Goal: Task Accomplishment & Management: Complete application form

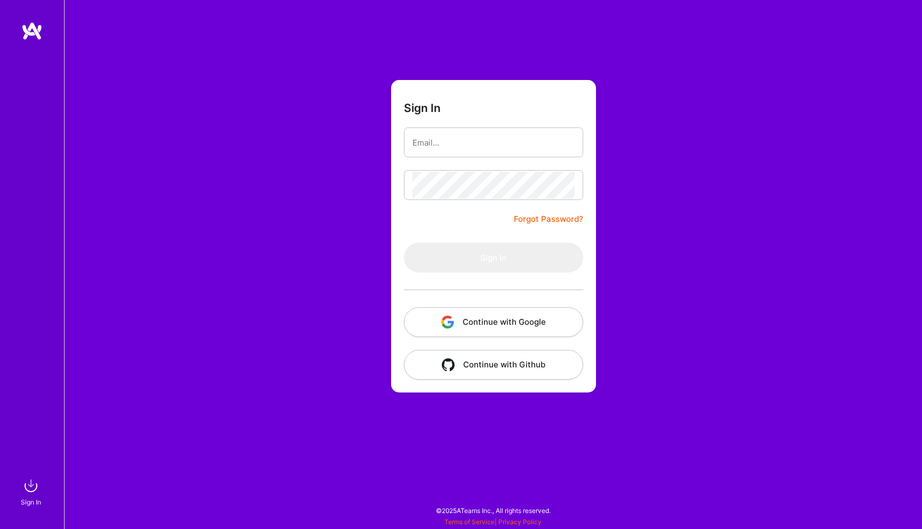
click at [531, 326] on button "Continue with Google" at bounding box center [493, 322] width 179 height 30
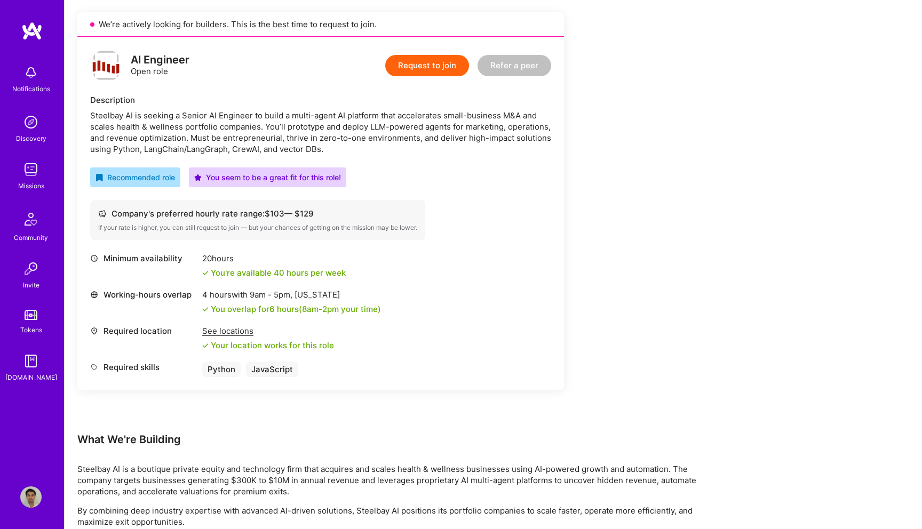
scroll to position [240, 0]
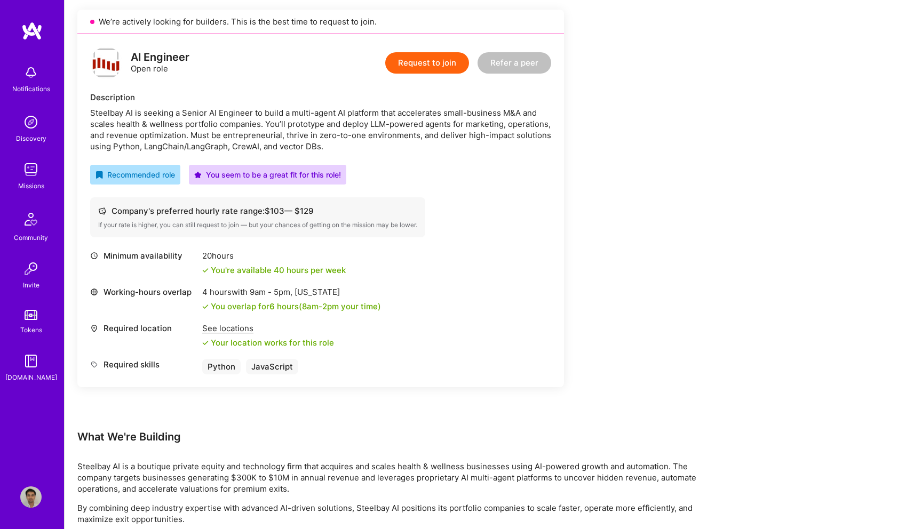
click at [410, 62] on button "Request to join" at bounding box center [427, 62] width 84 height 21
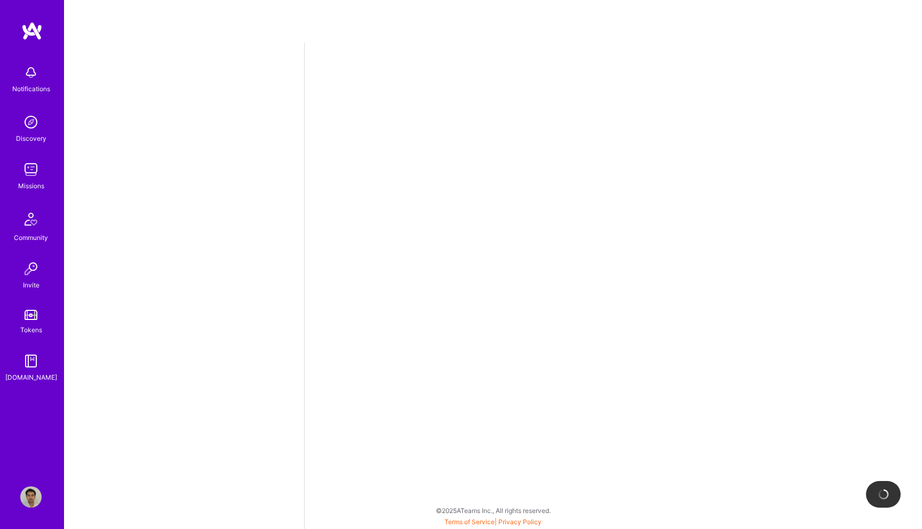
select select "US"
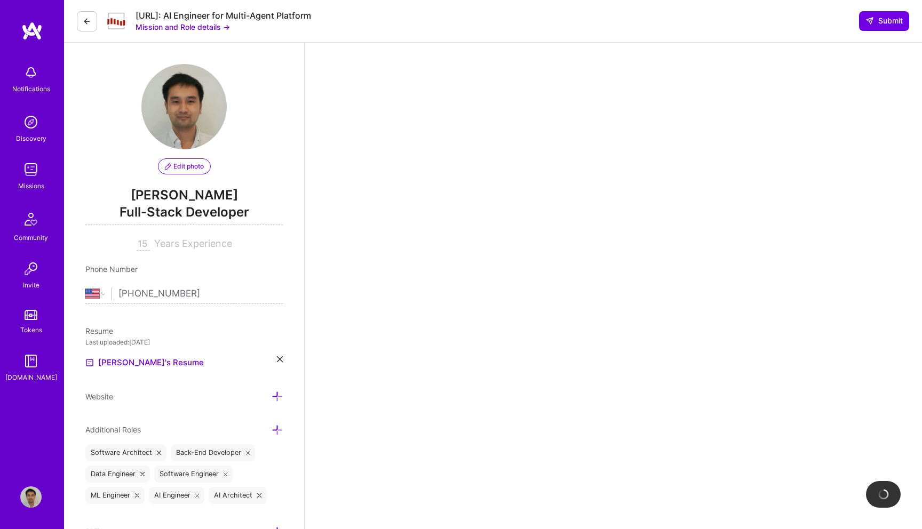
click at [191, 27] on button "Mission and Role details →" at bounding box center [182, 26] width 94 height 11
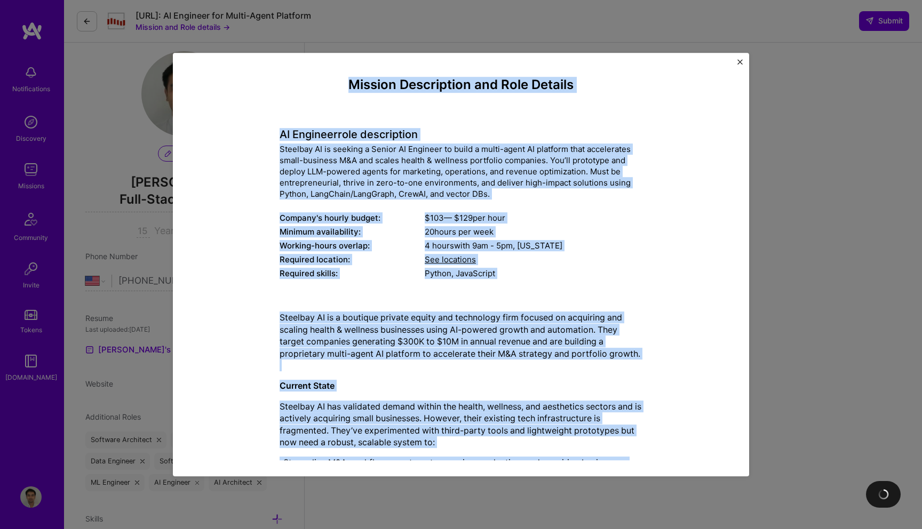
drag, startPoint x: 476, startPoint y: 416, endPoint x: 342, endPoint y: 87, distance: 355.0
copy div "Mission Description and Role Details AI Engineer role description Steelbay AI i…"
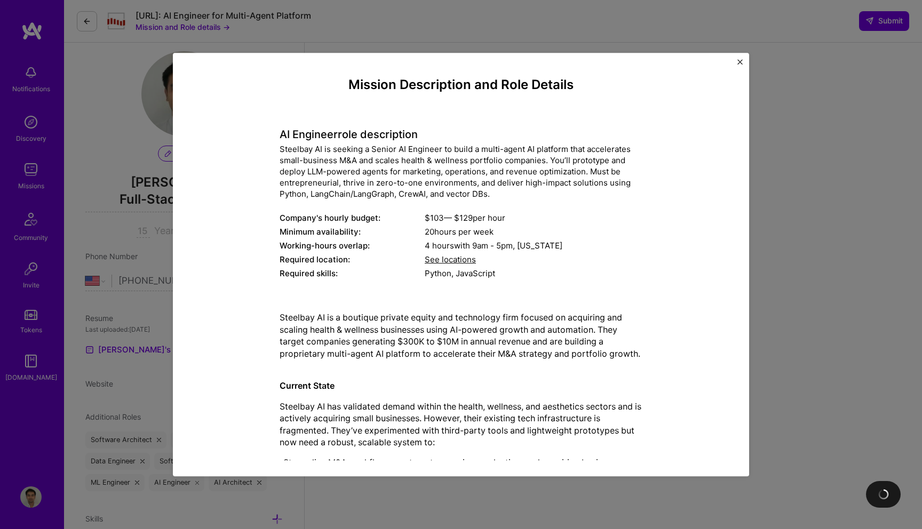
click at [863, 230] on div "Mission Description and Role Details AI Engineer role description Steelbay AI i…" at bounding box center [461, 264] width 922 height 529
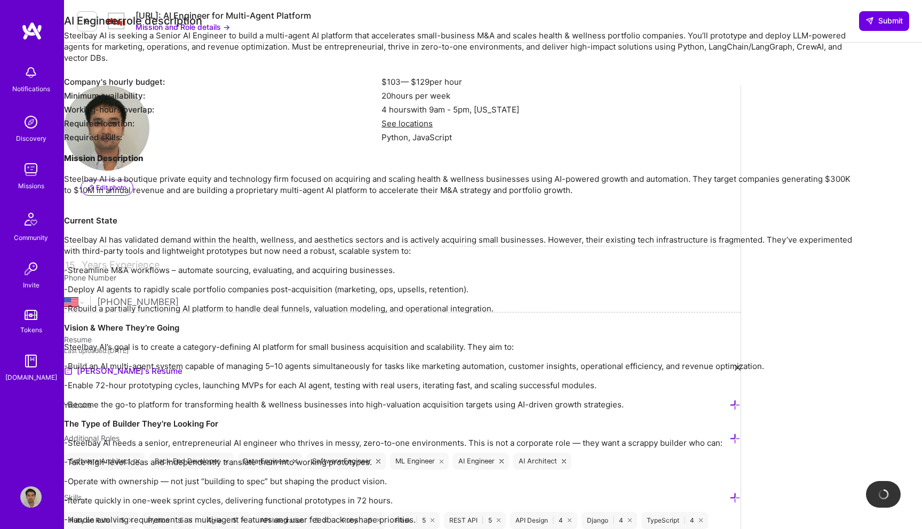
select select "US"
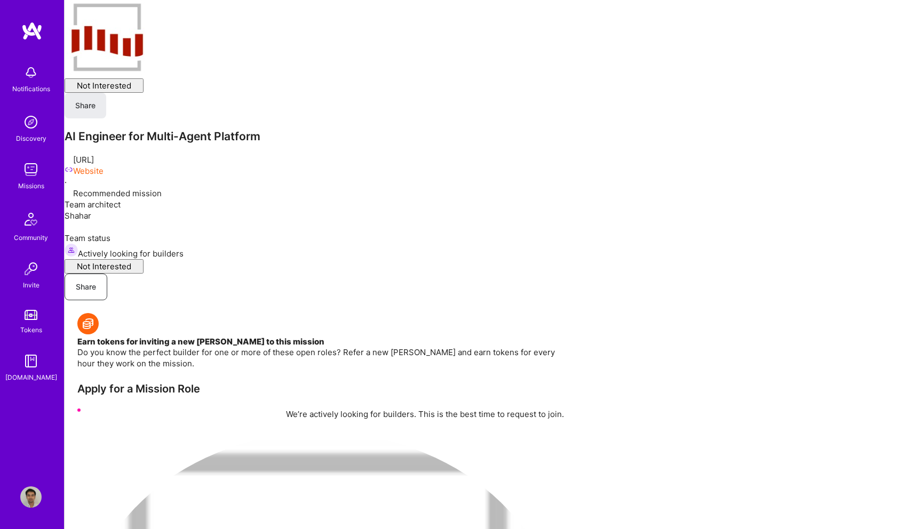
click at [428, 205] on div "Team architect Shahar" at bounding box center [493, 216] width 857 height 34
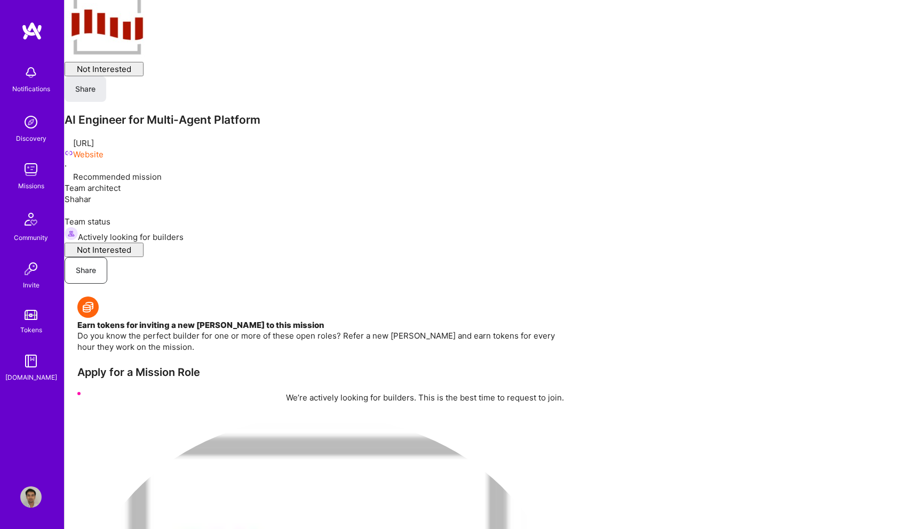
scroll to position [22, 0]
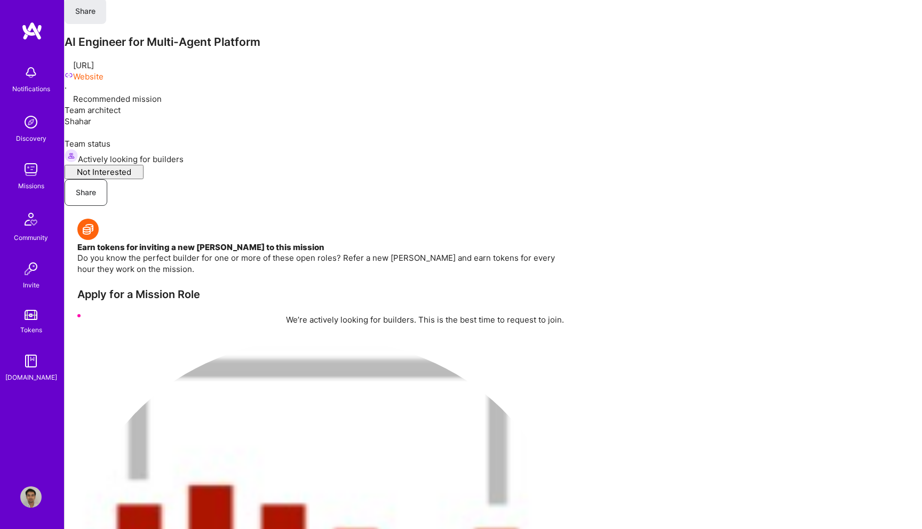
scroll to position [434, 0]
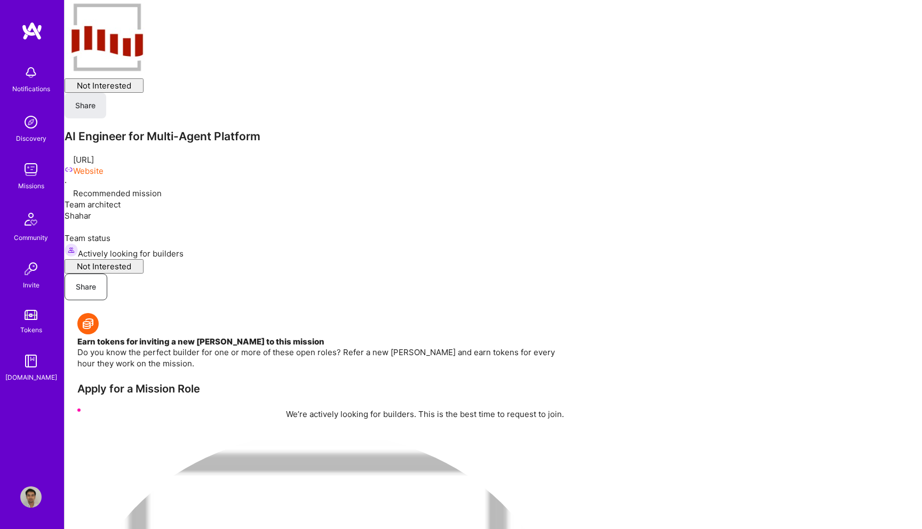
scroll to position [434, 0]
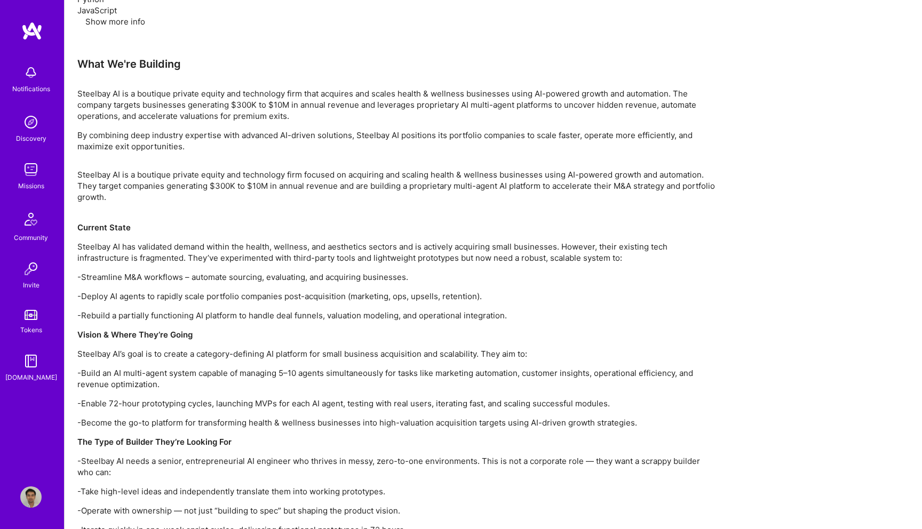
scroll to position [1250, 0]
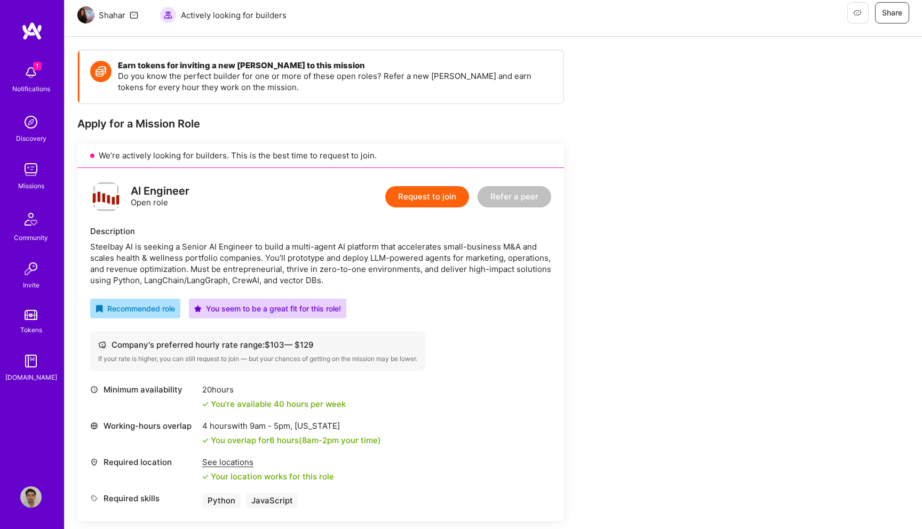
scroll to position [171, 0]
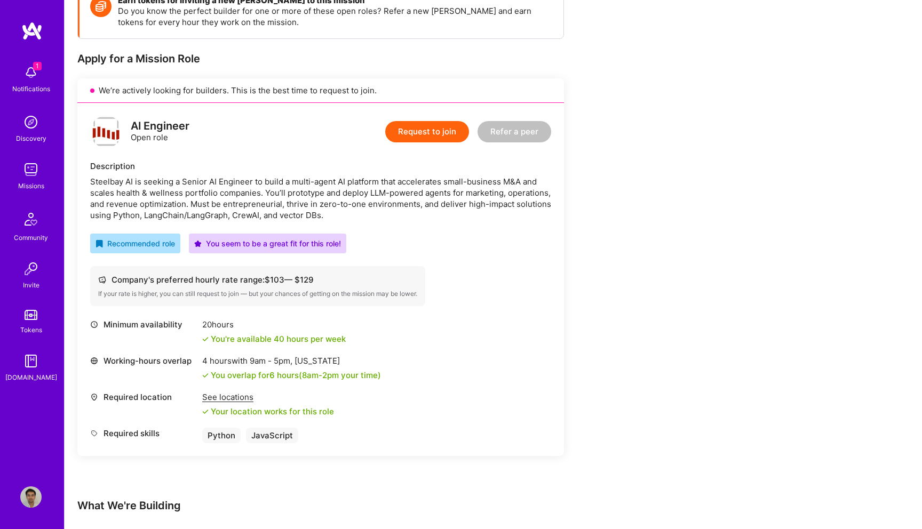
click at [413, 136] on button "Request to join" at bounding box center [427, 131] width 84 height 21
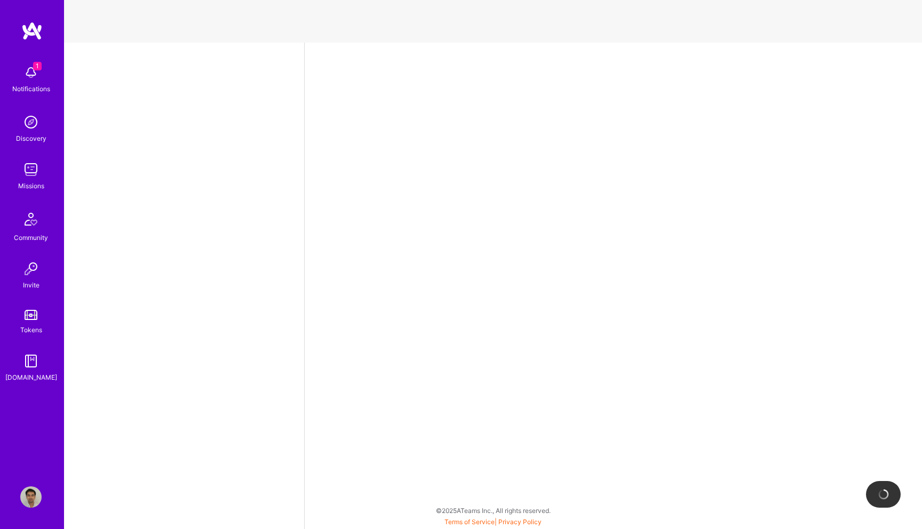
select select "US"
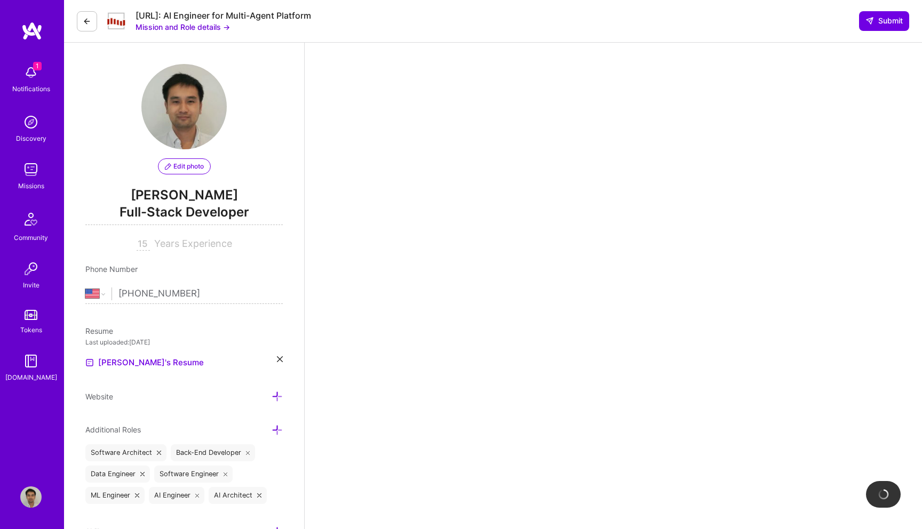
click at [30, 73] on img at bounding box center [30, 72] width 21 height 21
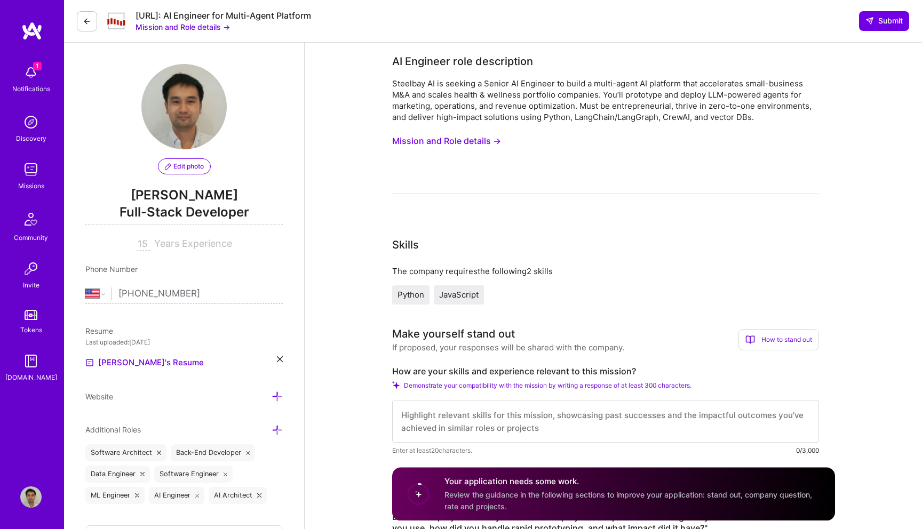
click at [466, 143] on button "Mission and Role details →" at bounding box center [446, 141] width 109 height 20
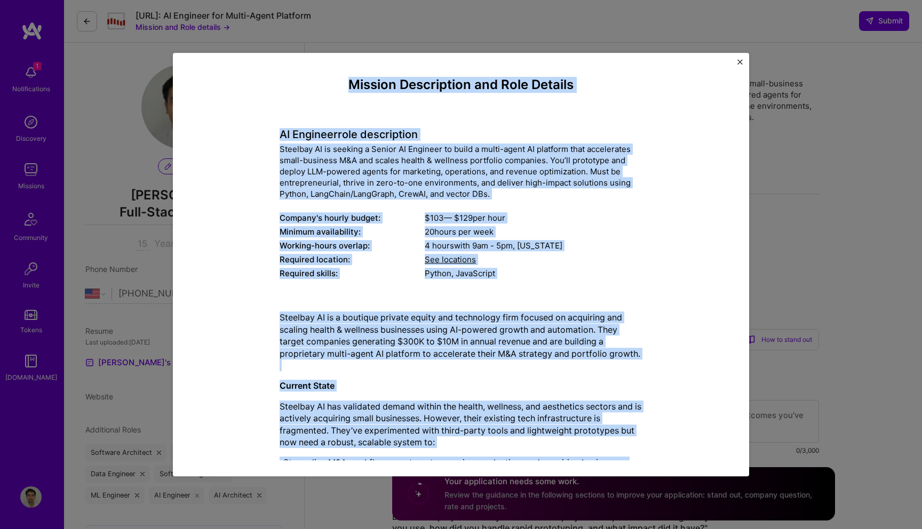
drag, startPoint x: 341, startPoint y: 428, endPoint x: 266, endPoint y: 82, distance: 354.7
copy div "Mission Description and Role Details AI Engineer role description Steelbay AI i…"
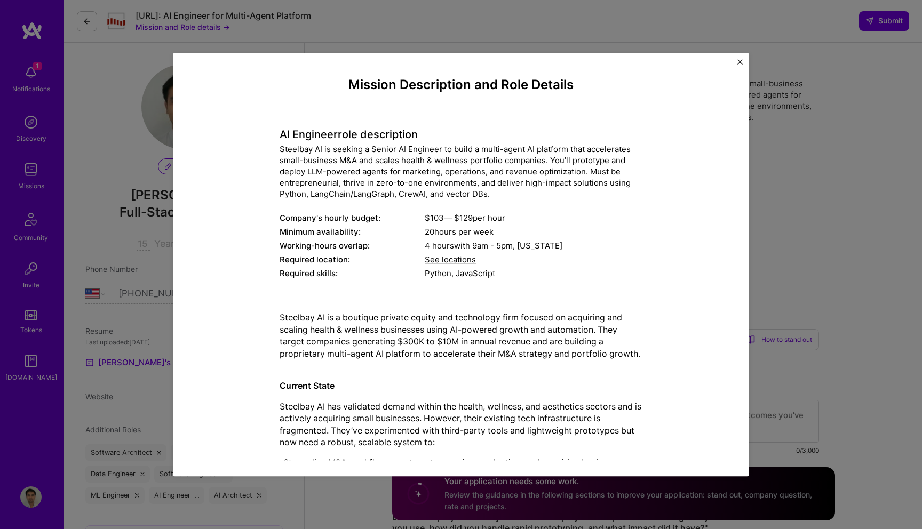
click at [828, 185] on div "Mission Description and Role Details AI Engineer role description Steelbay AI i…" at bounding box center [461, 264] width 922 height 529
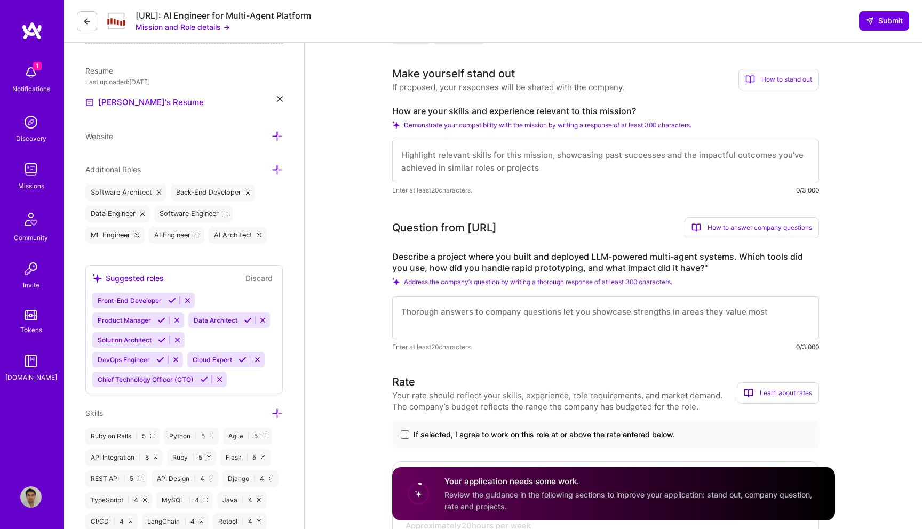
scroll to position [124, 0]
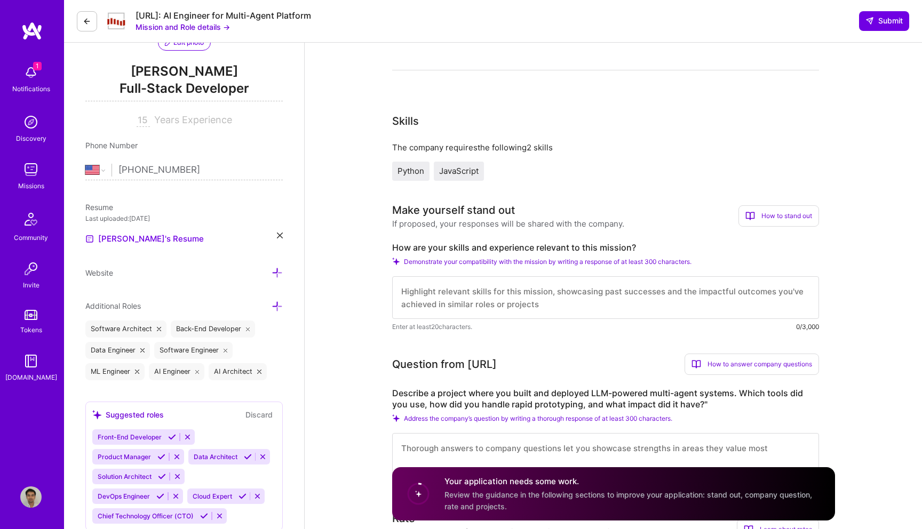
click at [445, 250] on label "How are your skills and experience relevant to this mission?" at bounding box center [605, 247] width 427 height 11
copy label "How are your skills and experience relevant to this mission?"
click at [480, 308] on textarea at bounding box center [605, 297] width 427 height 43
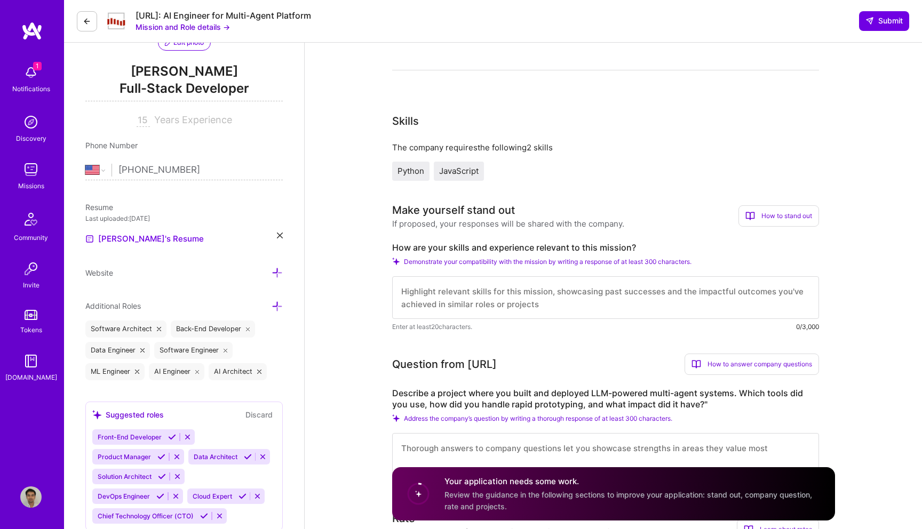
paste textarea "I’ve delivered AI agents and chatbots like a healthcare Q/A system and a Reddit…"
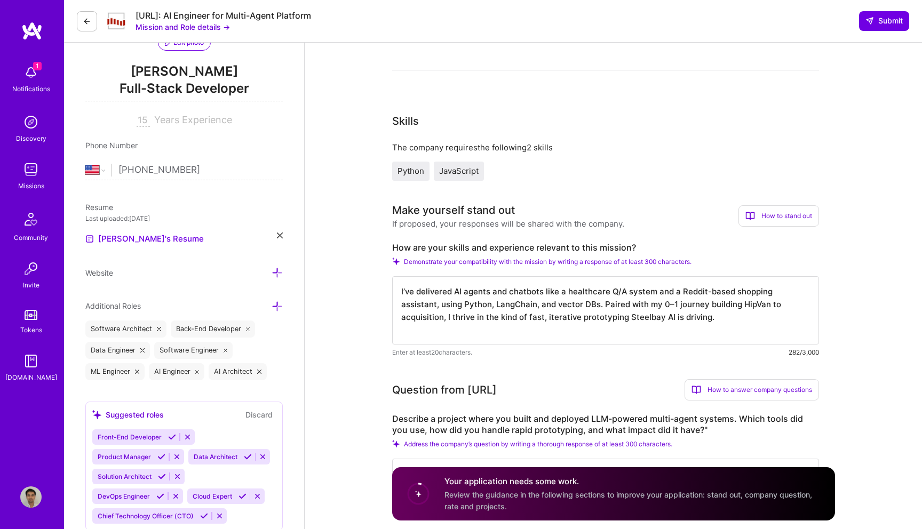
scroll to position [1, 0]
type textarea "I’ve delivered AI agents and chatbots like a healthcare Q/A system and a Reddit…"
click at [507, 424] on label "Describe a project where you built and deployed LLM-powered multi-agent systems…" at bounding box center [605, 424] width 427 height 22
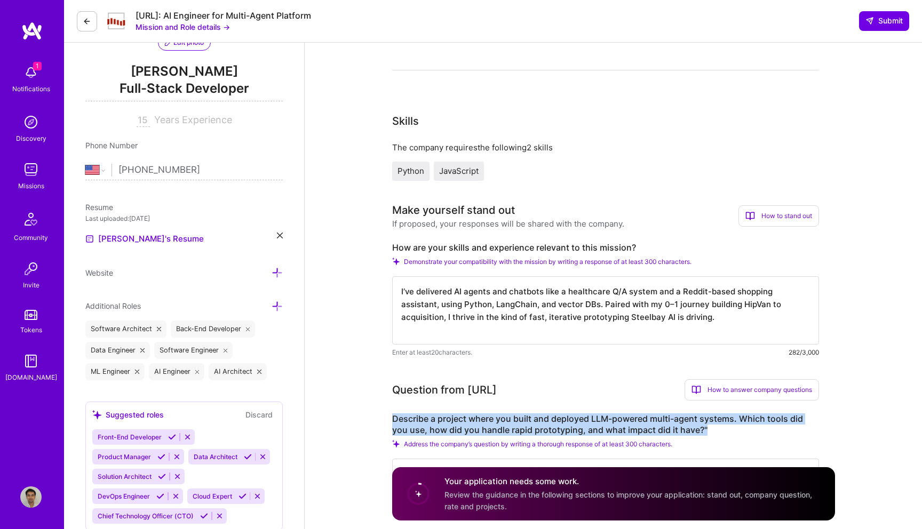
click at [507, 424] on label "Describe a project where you built and deployed LLM-powered multi-agent systems…" at bounding box center [605, 424] width 427 height 22
copy label "Describe a project where you built and deployed LLM-powered multi-agent systems…"
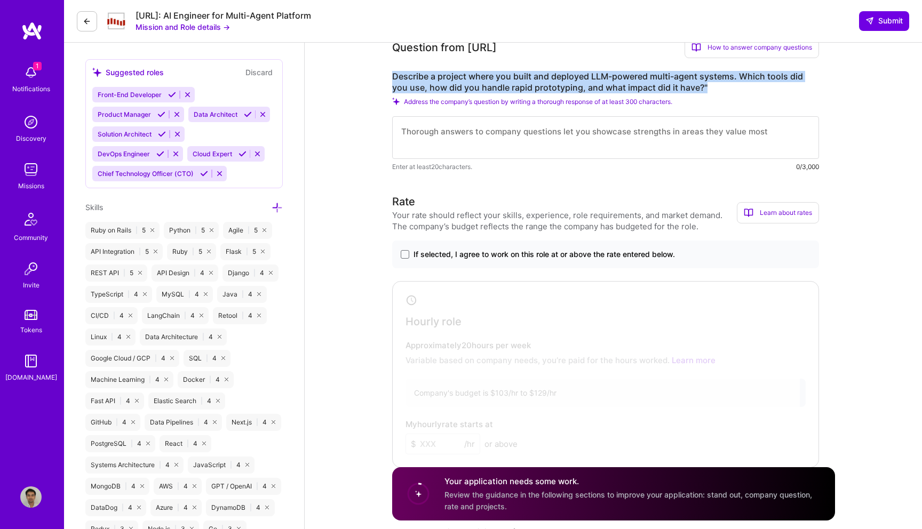
scroll to position [570, 0]
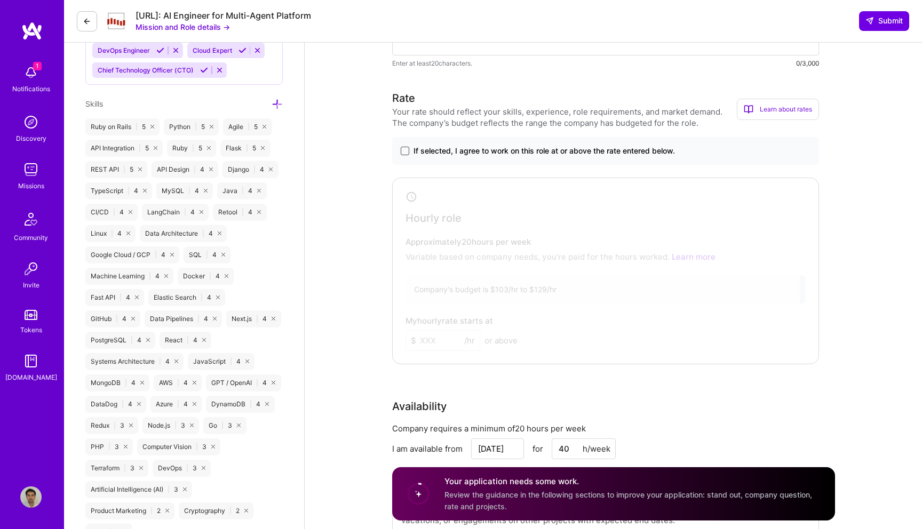
click at [402, 149] on span at bounding box center [404, 151] width 9 height 9
click at [0, 0] on input "If selected, I agree to work on this role at or above the rate entered below." at bounding box center [0, 0] width 0 height 0
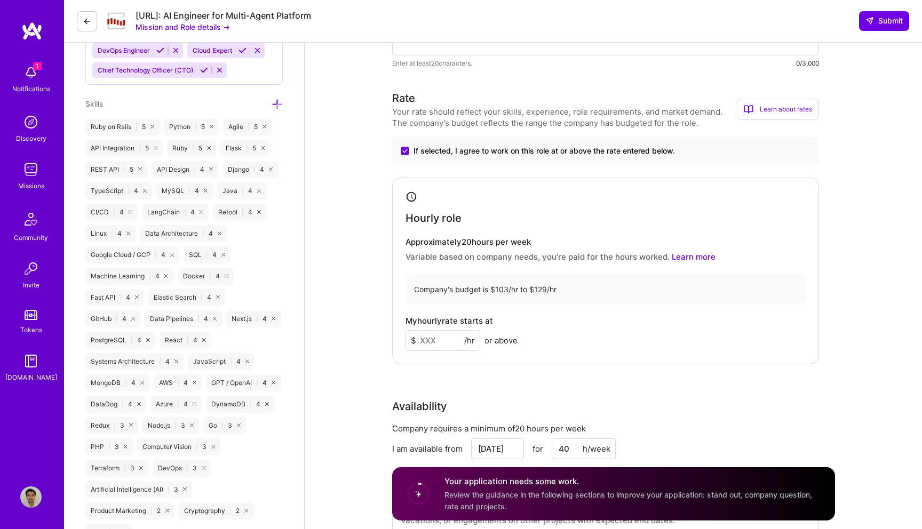
click at [438, 342] on input at bounding box center [442, 340] width 75 height 21
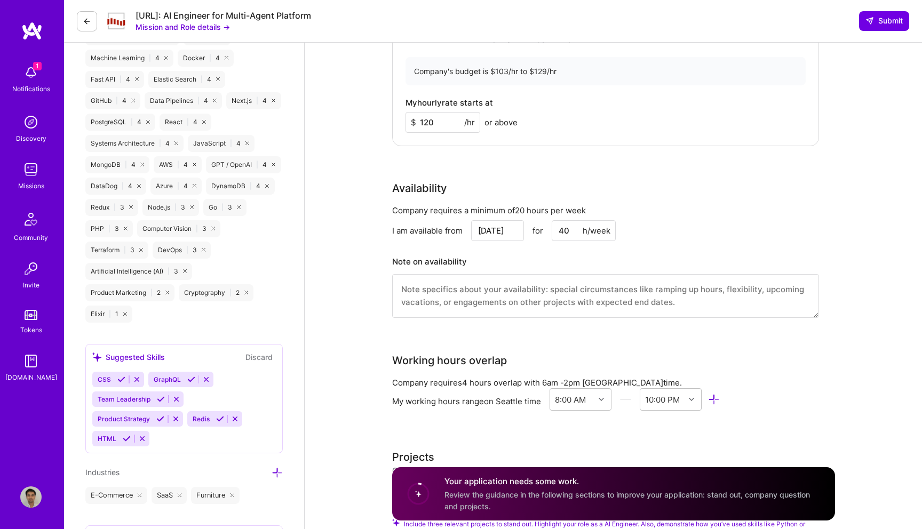
scroll to position [904, 0]
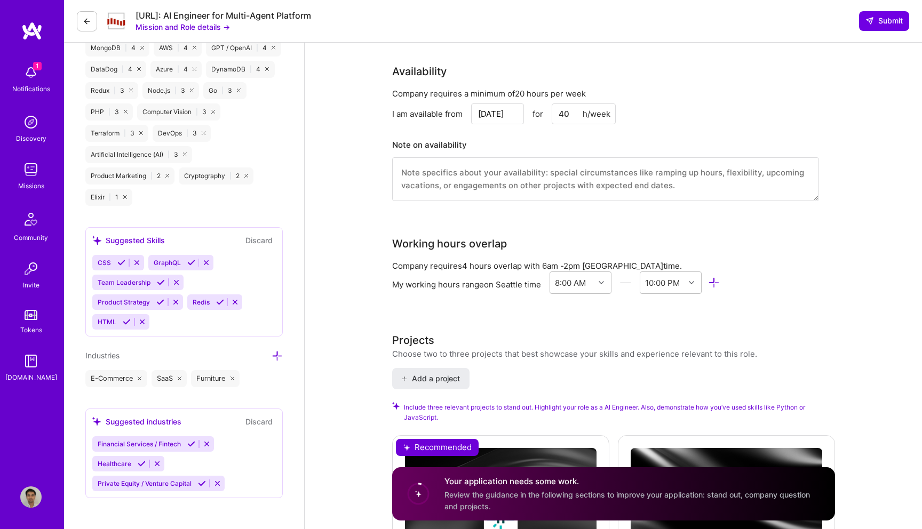
type input "120"
click at [502, 113] on input "Aug 26" at bounding box center [497, 113] width 53 height 21
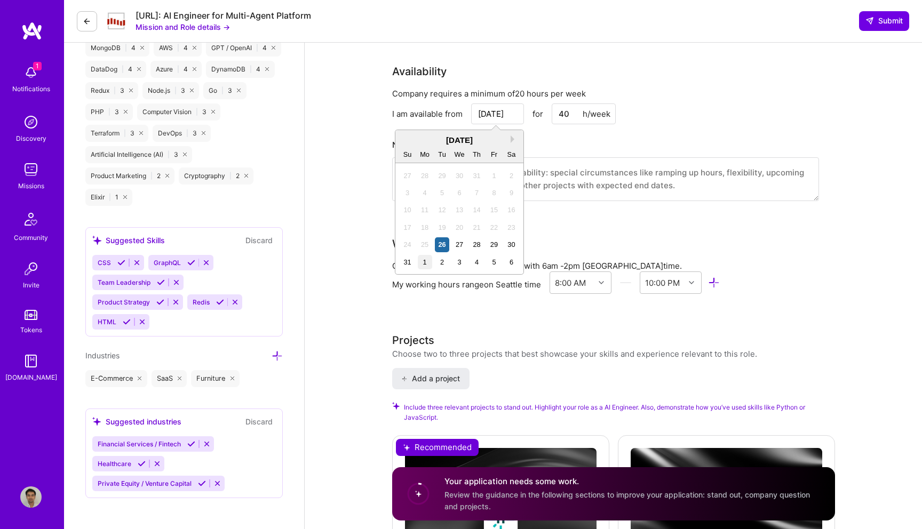
click at [428, 264] on div "1" at bounding box center [425, 262] width 14 height 14
type input "Sep 1"
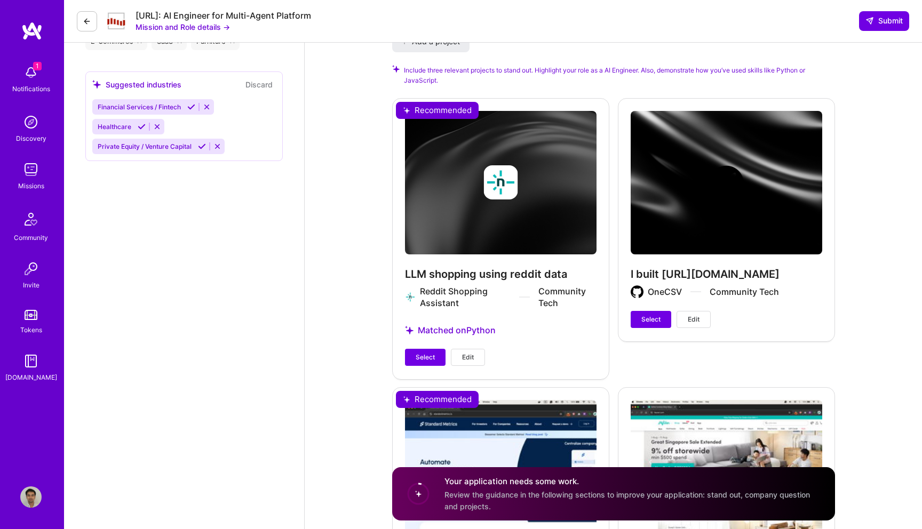
scroll to position [1295, 0]
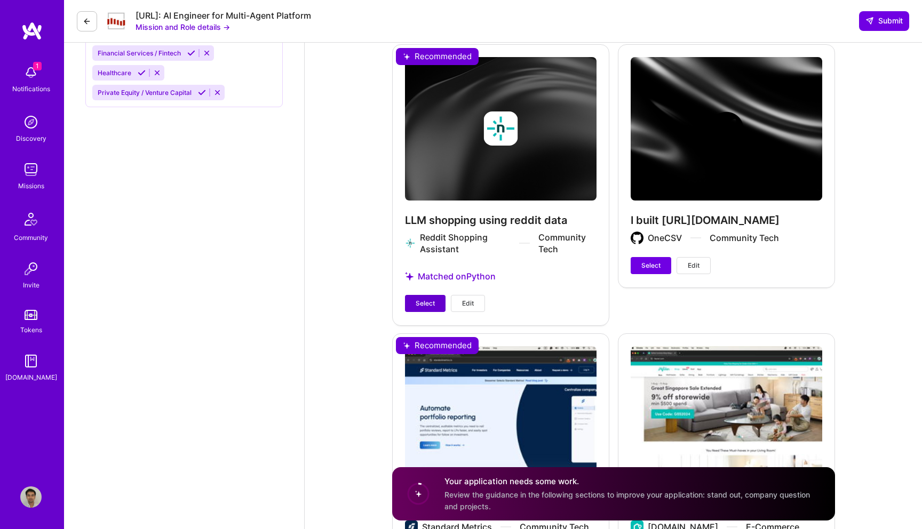
click at [421, 302] on span "Select" at bounding box center [424, 304] width 19 height 10
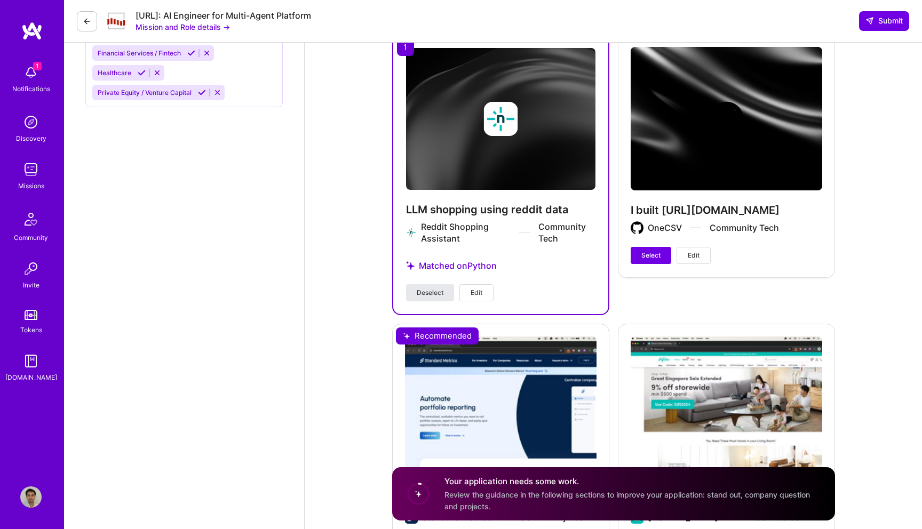
scroll to position [1445, 0]
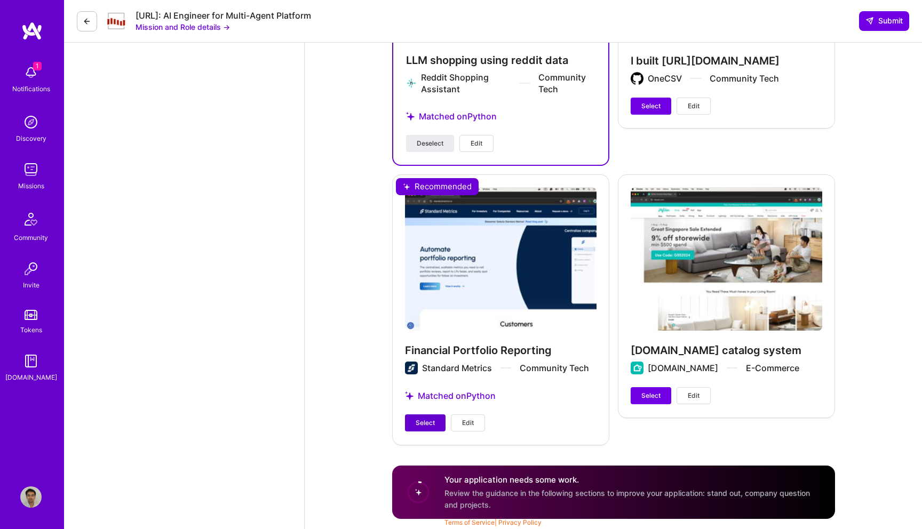
click at [419, 415] on button "Select" at bounding box center [425, 422] width 41 height 17
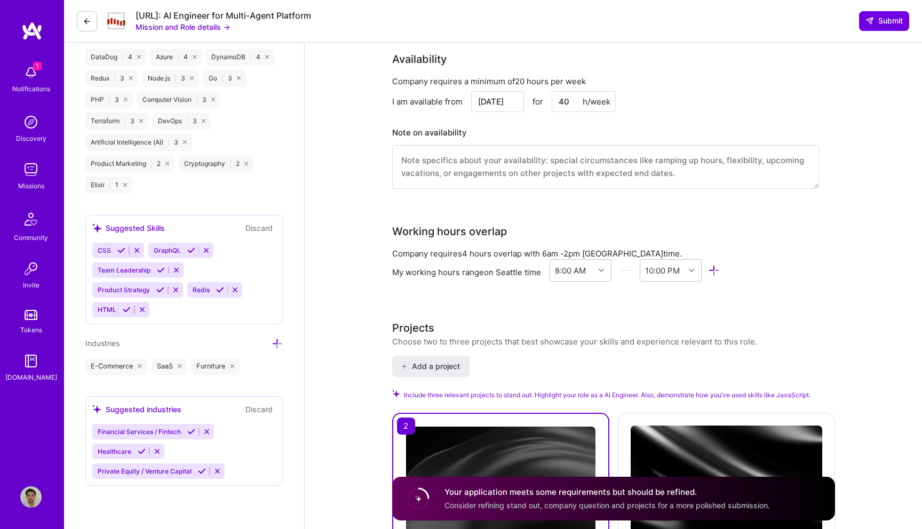
scroll to position [826, 0]
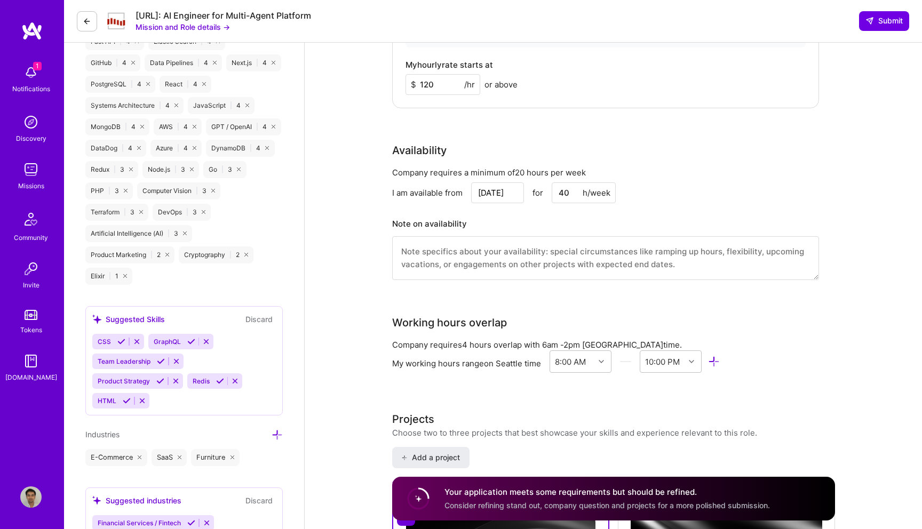
click at [430, 258] on textarea at bounding box center [605, 258] width 427 height 44
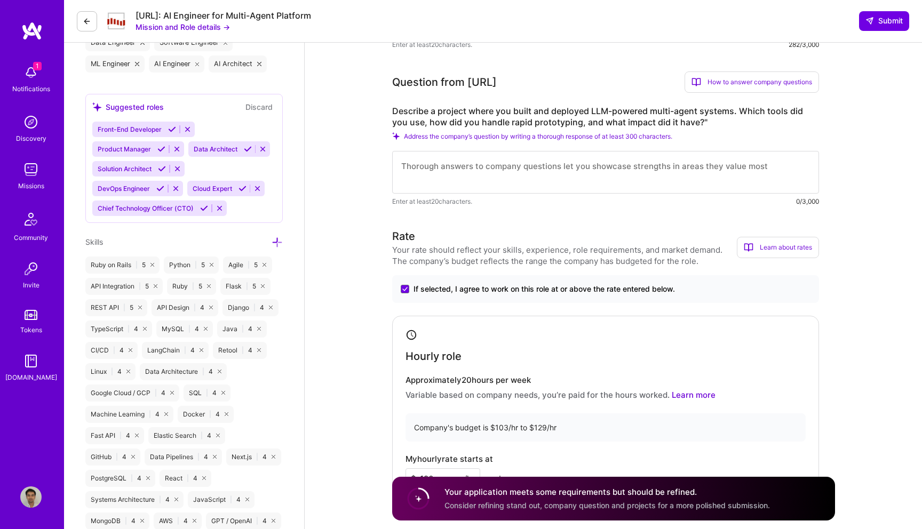
scroll to position [417, 0]
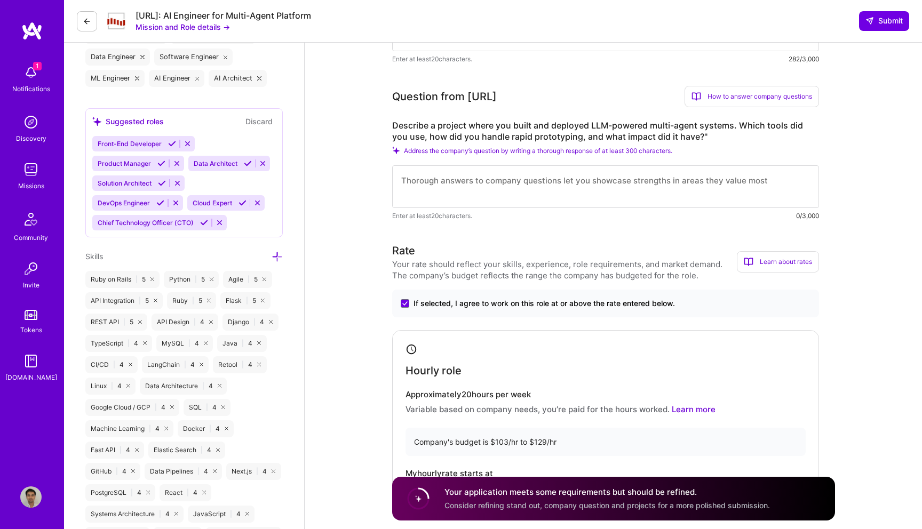
click at [451, 170] on textarea at bounding box center [605, 186] width 427 height 43
paste textarea "Across projects like a healthcare chatbot, Reddit shopping assistant, and email…"
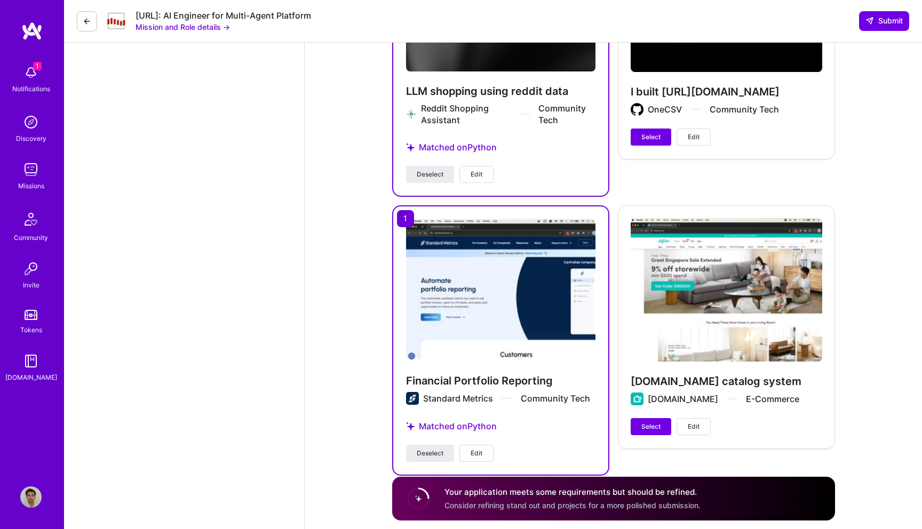
scroll to position [1469, 0]
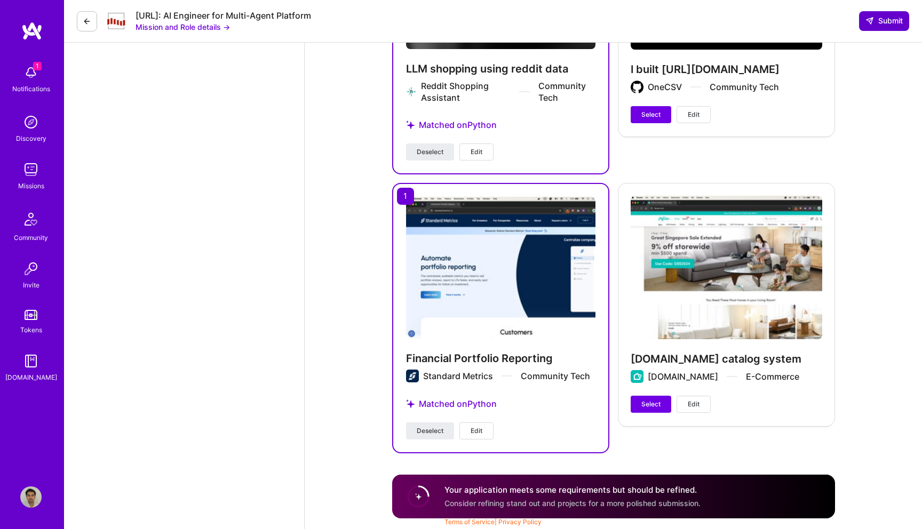
type textarea "Across projects like a healthcare chatbot, Reddit shopping assistant, and email…"
click at [883, 15] on span "Submit" at bounding box center [883, 20] width 37 height 11
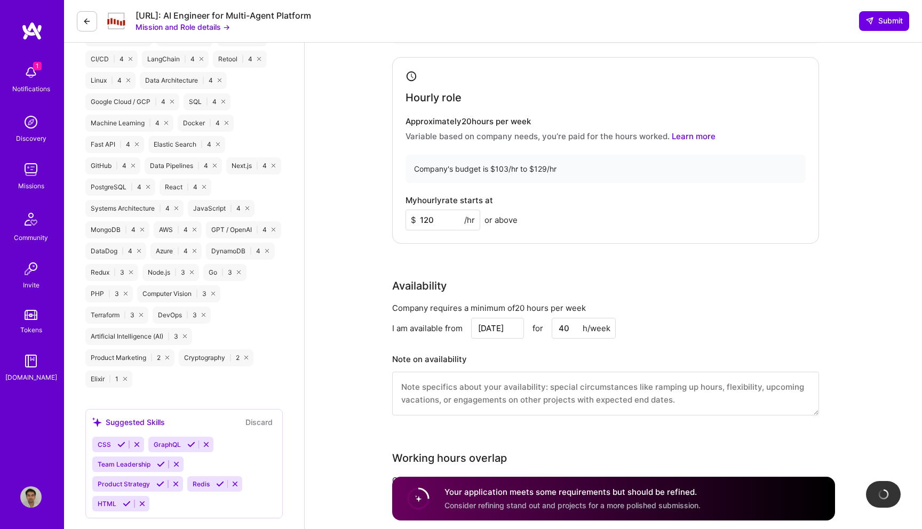
scroll to position [704, 0]
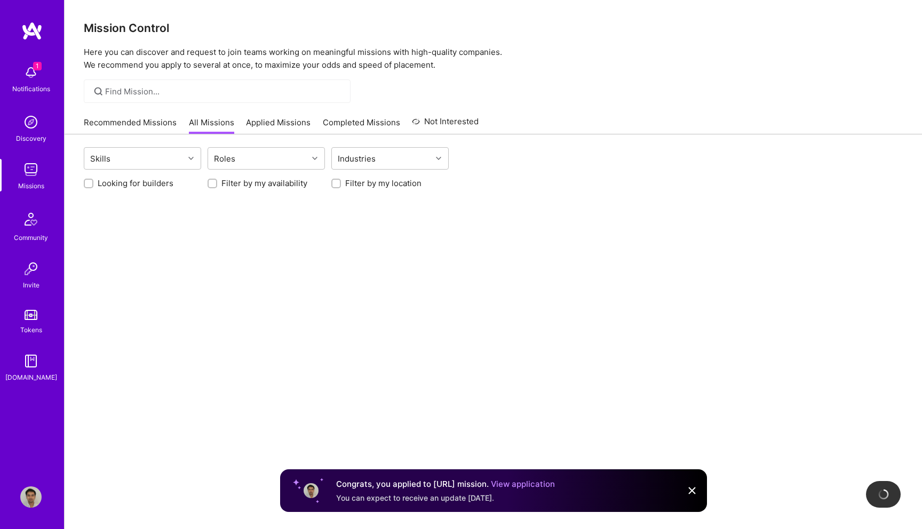
click at [36, 70] on span "1" at bounding box center [37, 66] width 9 height 9
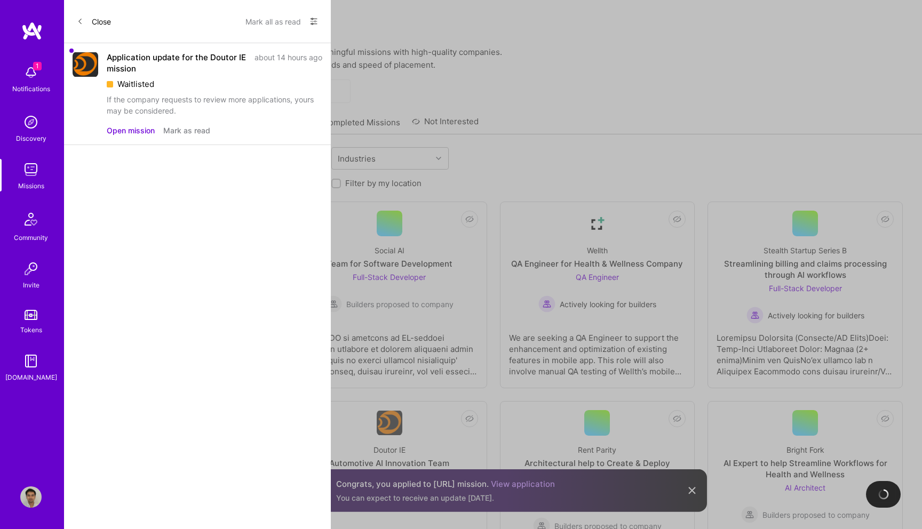
click at [188, 133] on button "Mark as read" at bounding box center [186, 130] width 47 height 11
